Goal: Check status

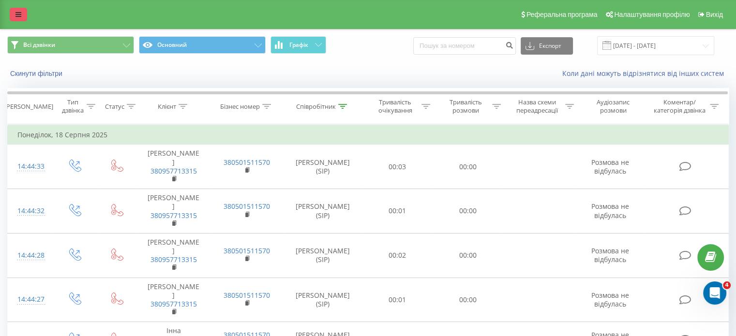
click at [14, 17] on link at bounding box center [18, 15] width 17 height 14
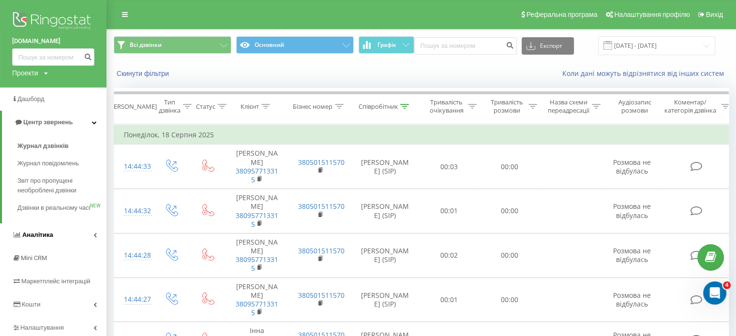
click at [60, 245] on link "Аналiтика" at bounding box center [53, 234] width 106 height 23
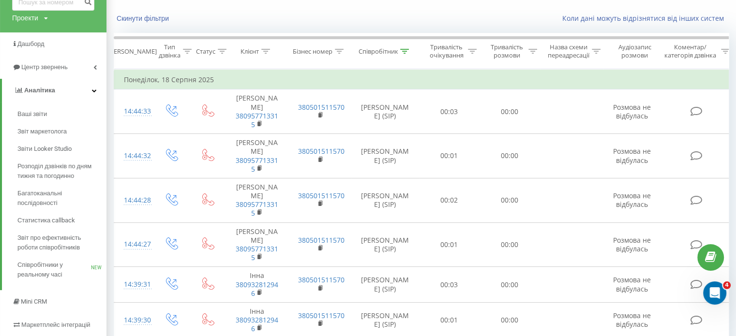
scroll to position [56, 0]
click at [50, 237] on span "Звіт про ефективність роботи співробітників" at bounding box center [59, 241] width 84 height 19
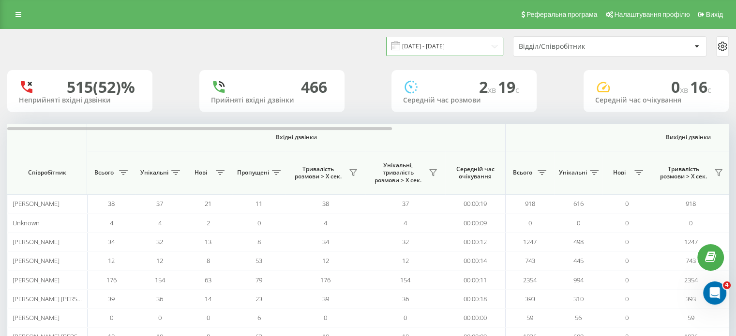
click at [477, 47] on input "[DATE] - [DATE]" at bounding box center [444, 46] width 117 height 19
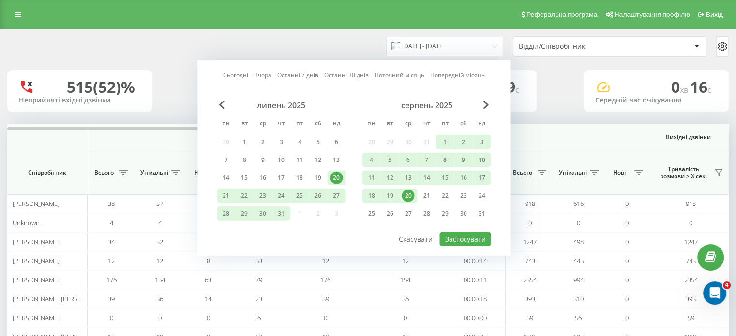
click at [410, 193] on div "20" at bounding box center [407, 196] width 13 height 13
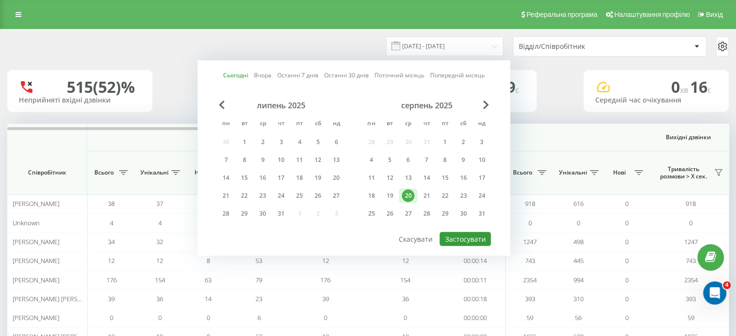
click at [472, 234] on button "Застосувати" at bounding box center [464, 239] width 51 height 14
type input "[DATE] - [DATE]"
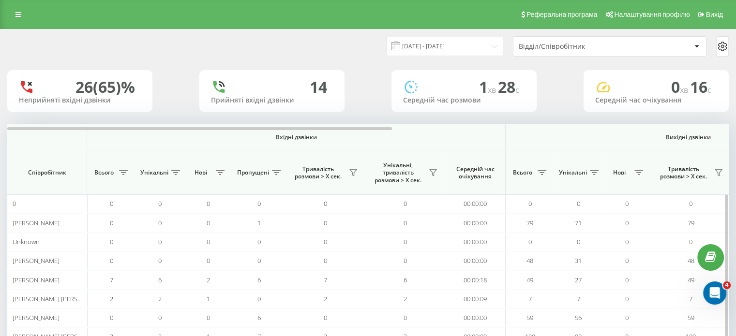
scroll to position [93, 0]
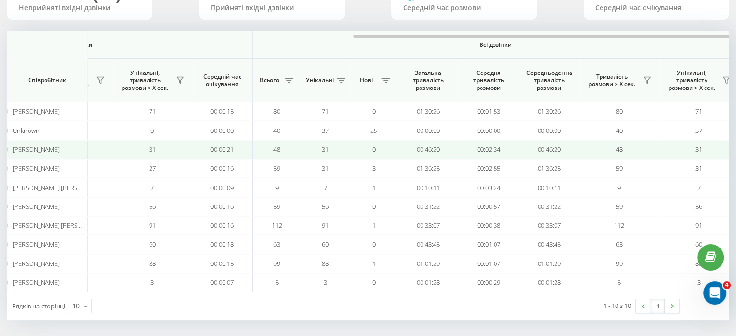
scroll to position [0, 628]
